Goal: Information Seeking & Learning: Learn about a topic

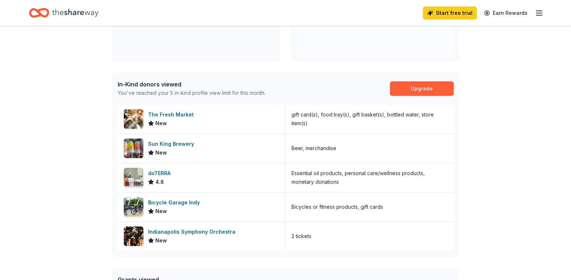
scroll to position [145, 0]
click at [211, 152] on div "Sun King Brewery New" at bounding box center [202, 148] width 168 height 29
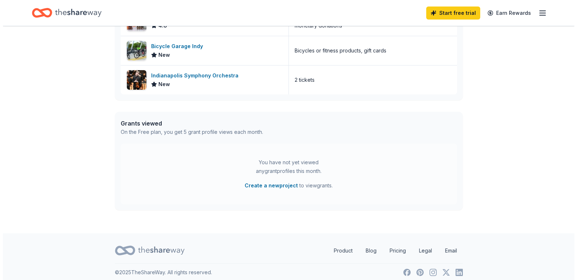
scroll to position [307, 0]
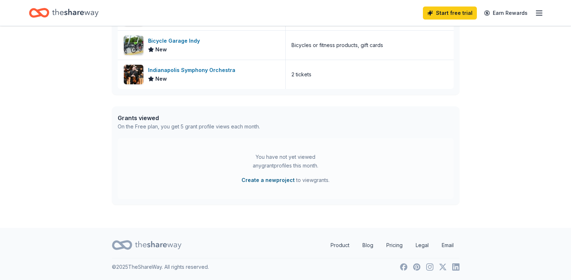
click at [283, 182] on button "Create a new project" at bounding box center [268, 180] width 53 height 9
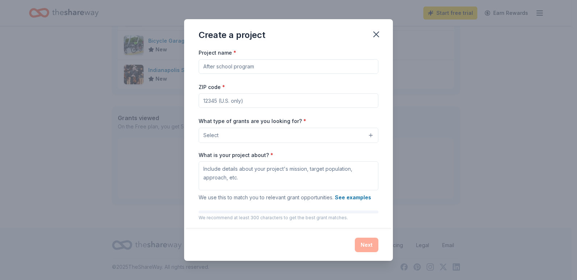
click at [260, 67] on input "Project name *" at bounding box center [289, 66] width 180 height 14
type input "31st Annual Stars of Pink [MEDICAL_DATA] Survivor Fashion Show"
click at [251, 102] on input "ZIP code *" at bounding box center [289, 100] width 180 height 14
type input "46203"
click at [269, 138] on button "Select" at bounding box center [289, 135] width 180 height 15
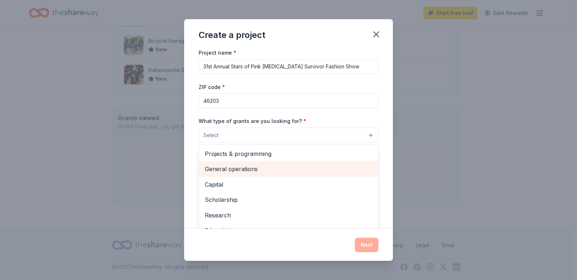
click at [252, 171] on span "General operations" at bounding box center [288, 169] width 167 height 9
click at [218, 171] on span "Capital" at bounding box center [288, 169] width 167 height 9
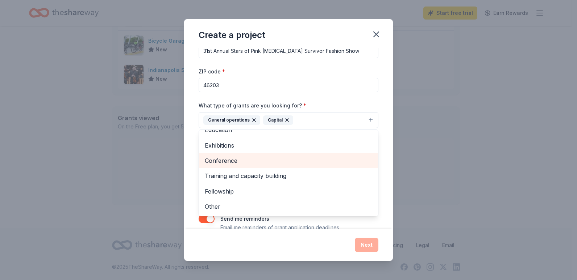
scroll to position [30, 0]
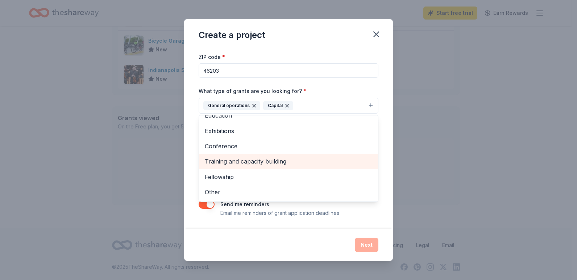
click at [264, 161] on span "Training and capacity building" at bounding box center [288, 161] width 167 height 9
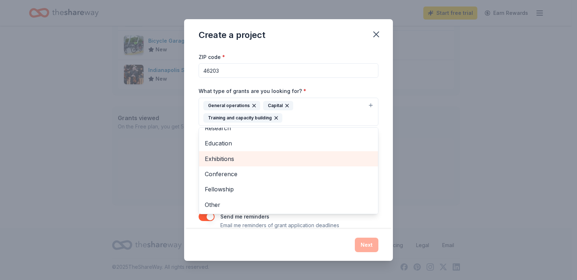
scroll to position [40, 0]
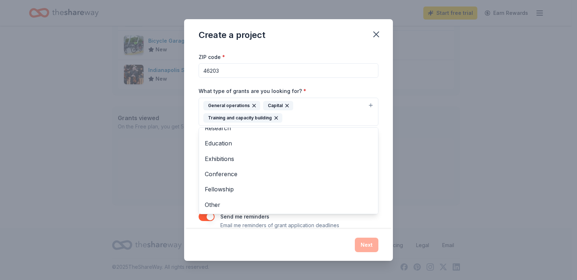
click at [372, 219] on div "Project name * 31st Annual Stars of Pink Breast Cancer Survivor Fashion Show ZI…" at bounding box center [289, 124] width 180 height 212
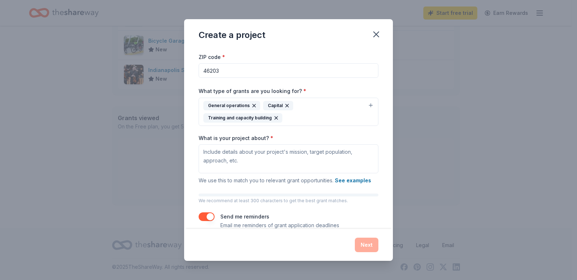
click at [368, 246] on div "Next" at bounding box center [289, 245] width 180 height 14
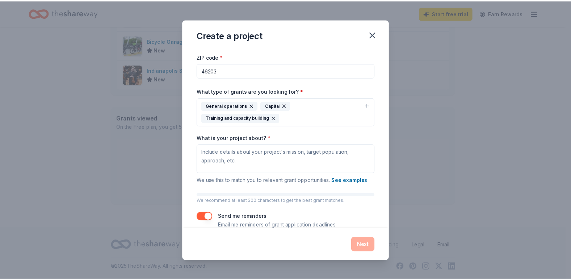
scroll to position [42, 0]
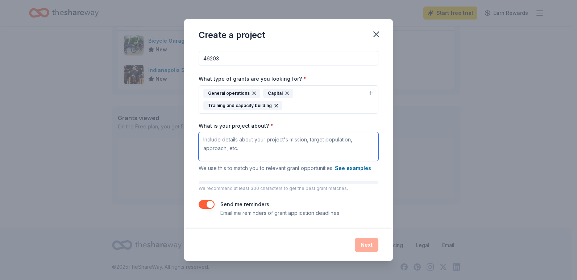
click at [236, 142] on textarea "What is your project about? *" at bounding box center [289, 146] width 180 height 29
click at [374, 33] on icon "button" at bounding box center [376, 34] width 10 height 10
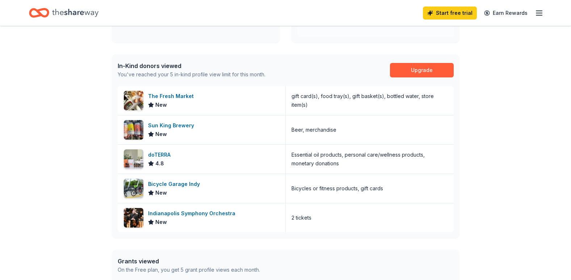
scroll to position [162, 0]
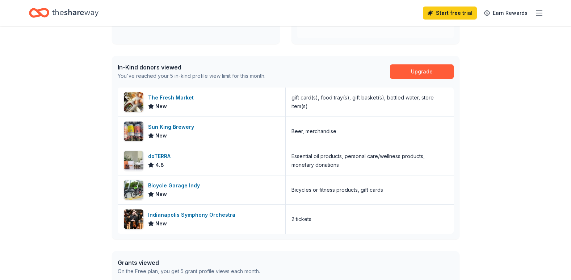
click at [539, 15] on line "button" at bounding box center [540, 15] width 6 height 0
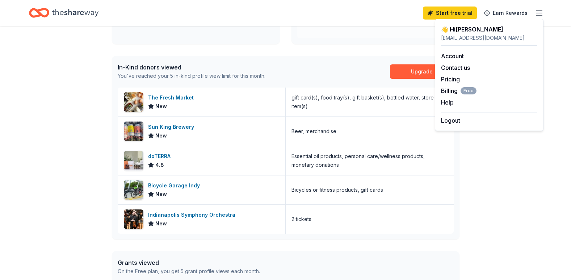
click at [284, 65] on div "In-Kind donors viewed You've reached your 5 in-kind profile view limit for this…" at bounding box center [286, 72] width 348 height 32
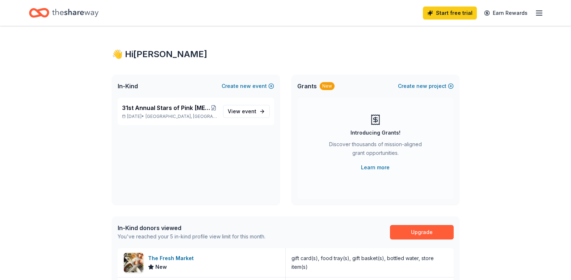
scroll to position [0, 0]
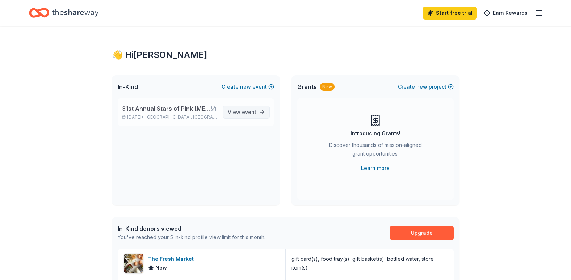
click at [251, 112] on span "event" at bounding box center [249, 112] width 14 height 6
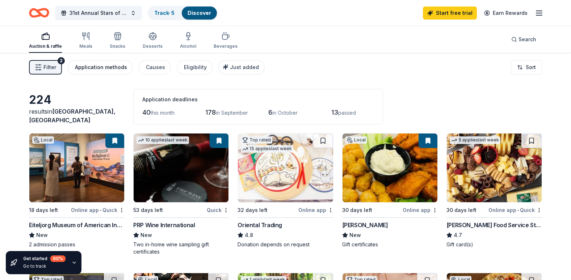
click at [108, 70] on div "Application methods" at bounding box center [101, 67] width 52 height 9
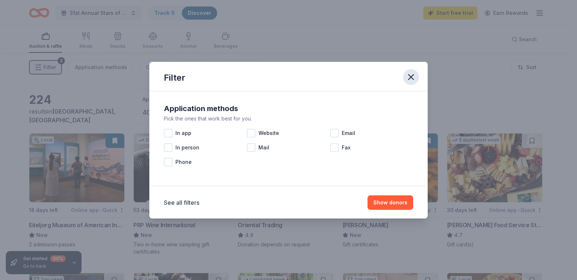
click at [409, 77] on icon "button" at bounding box center [411, 77] width 10 height 10
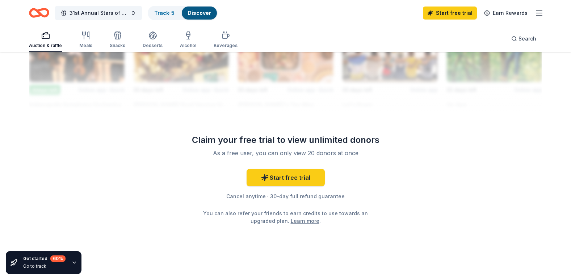
scroll to position [703, 0]
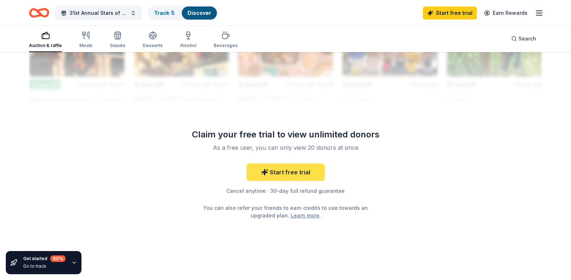
click at [290, 173] on link "Start free trial" at bounding box center [286, 172] width 78 height 17
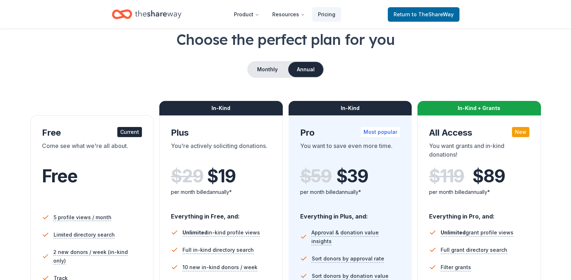
scroll to position [36, 0]
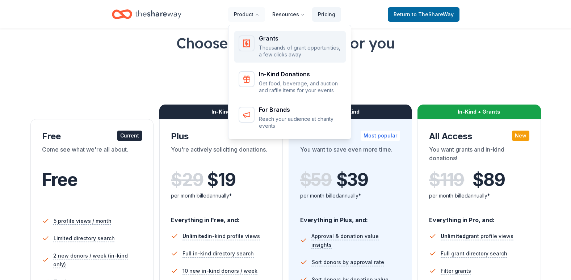
click at [290, 51] on p "Thousands of grant opportunities, a few clicks away" at bounding box center [300, 51] width 83 height 14
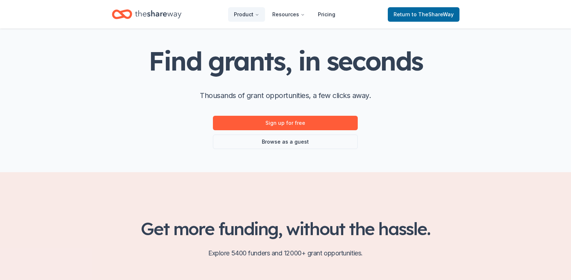
scroll to position [72, 0]
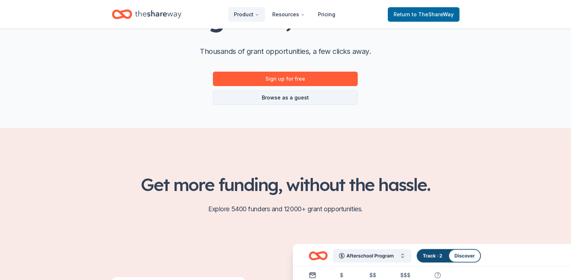
click at [305, 98] on link "Browse as a guest" at bounding box center [285, 98] width 145 height 14
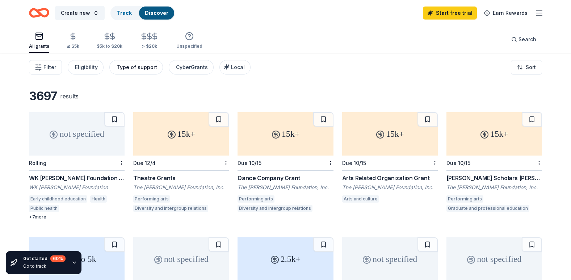
click at [140, 69] on div "Type of support" at bounding box center [137, 67] width 41 height 9
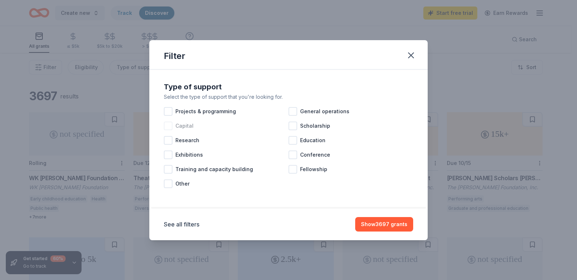
click at [183, 128] on span "Capital" at bounding box center [184, 126] width 18 height 9
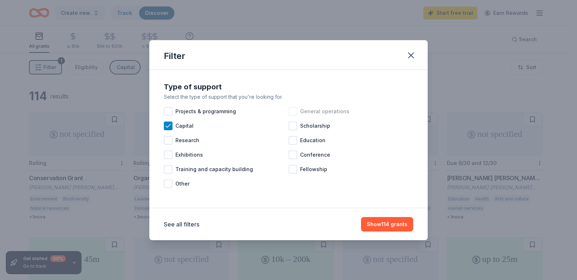
click at [318, 112] on span "General operations" at bounding box center [324, 111] width 49 height 9
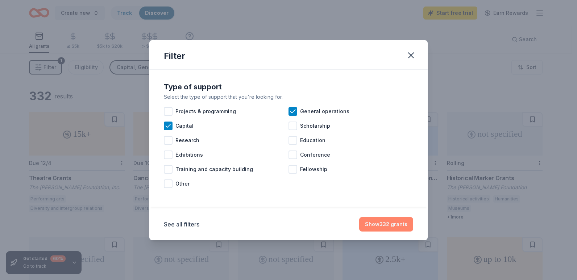
click at [396, 222] on button "Show 332 grants" at bounding box center [386, 224] width 54 height 14
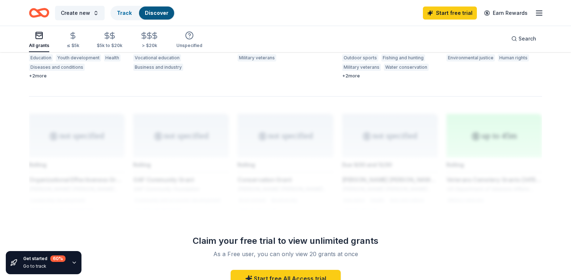
scroll to position [594, 0]
